Goal: Navigation & Orientation: Find specific page/section

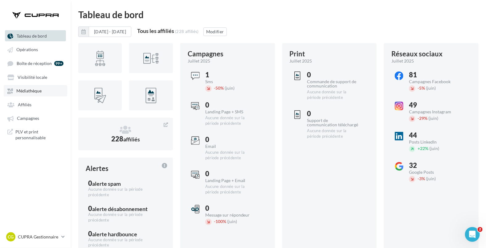
click at [31, 91] on span "Médiathèque" at bounding box center [28, 90] width 25 height 5
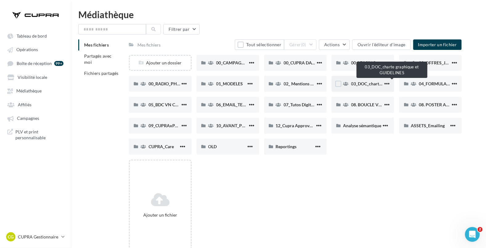
click at [367, 85] on span "03_DOC_charte graphique et GUIDELINES" at bounding box center [391, 83] width 81 height 5
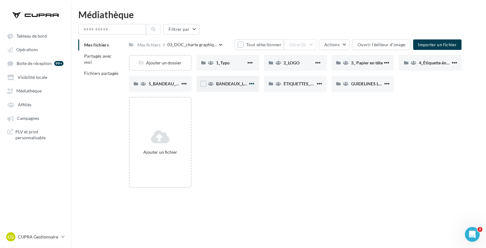
click at [250, 83] on span "button" at bounding box center [251, 83] width 5 height 5
click at [219, 127] on button "Supprimer" at bounding box center [221, 128] width 68 height 16
click at [253, 83] on span "button" at bounding box center [251, 83] width 5 height 5
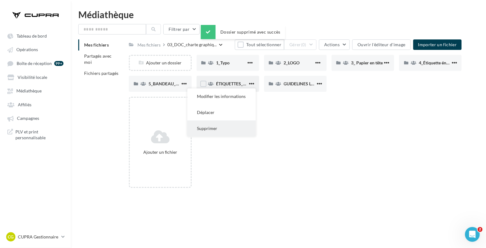
click at [213, 127] on button "Supprimer" at bounding box center [221, 128] width 68 height 16
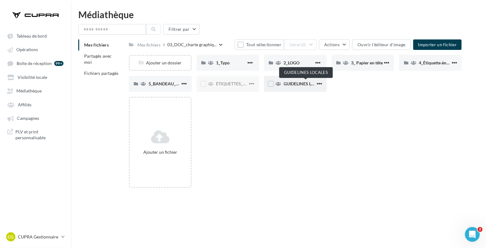
click at [293, 83] on span "GUIDELINES LOCALES" at bounding box center [306, 83] width 44 height 5
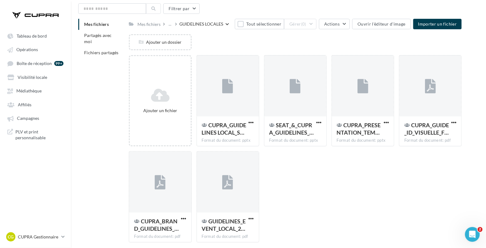
scroll to position [20, 0]
click at [28, 89] on span "Médiathèque" at bounding box center [28, 90] width 25 height 5
click at [33, 88] on span "Médiathèque" at bounding box center [28, 90] width 25 height 5
click at [30, 89] on span "Médiathèque" at bounding box center [28, 90] width 25 height 5
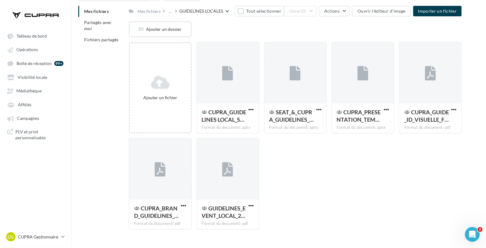
scroll to position [34, 0]
click at [154, 8] on div "Mes fichiers" at bounding box center [148, 11] width 23 height 6
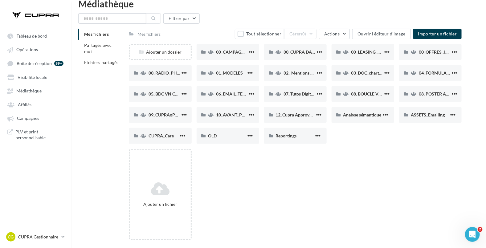
scroll to position [12, 0]
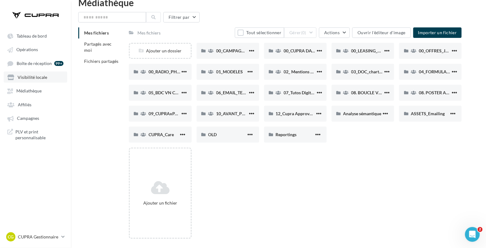
click at [32, 79] on span "Visibilité locale" at bounding box center [33, 77] width 30 height 5
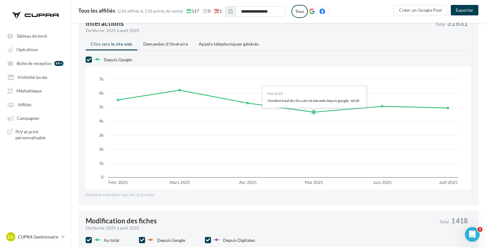
scroll to position [392, 0]
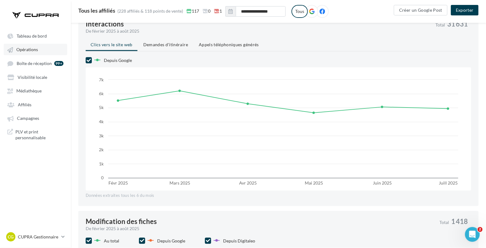
click at [39, 51] on link "Opérations" at bounding box center [35, 49] width 63 height 11
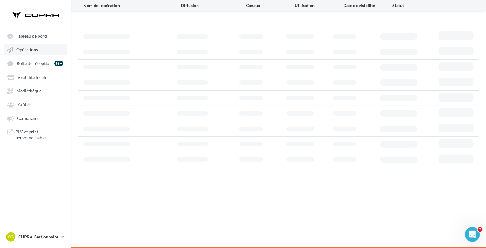
scroll to position [10, 0]
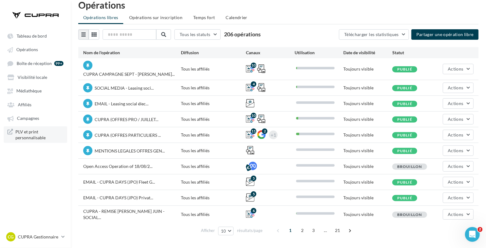
click at [35, 129] on span "PLV et print personnalisable" at bounding box center [39, 135] width 48 height 12
click at [19, 107] on span "Affiliés" at bounding box center [25, 104] width 14 height 5
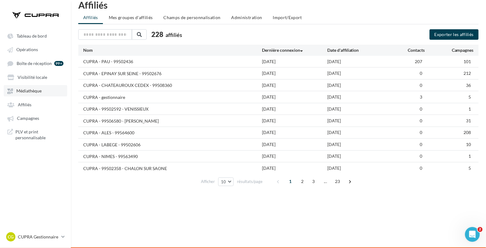
click at [37, 91] on span "Médiathèque" at bounding box center [28, 90] width 25 height 5
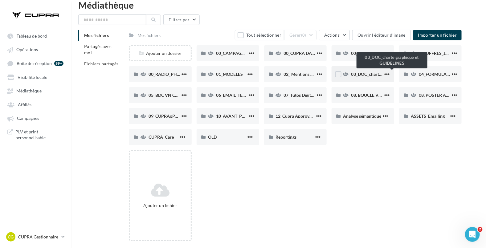
click at [371, 74] on span "03_DOC_charte graphique et GUIDELINES" at bounding box center [391, 73] width 81 height 5
